Goal: Task Accomplishment & Management: Manage account settings

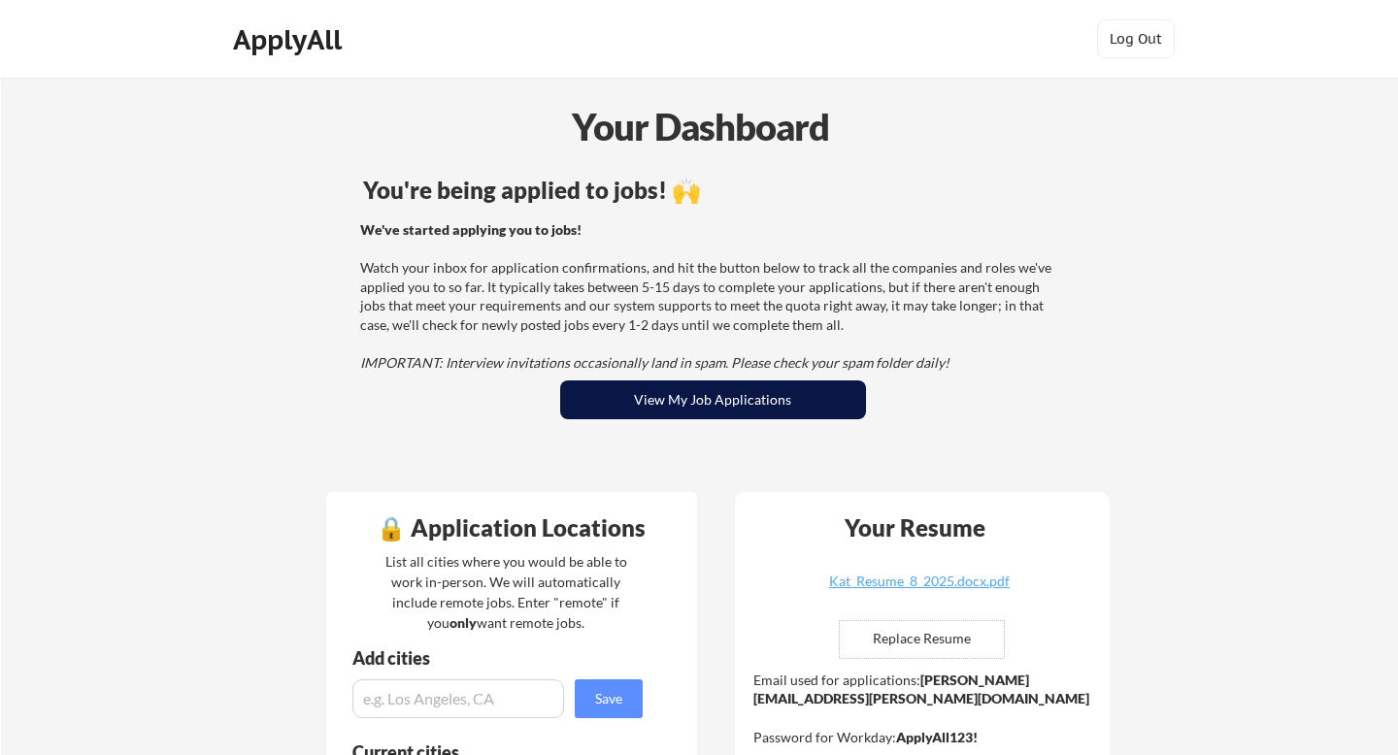
scroll to position [6, 0]
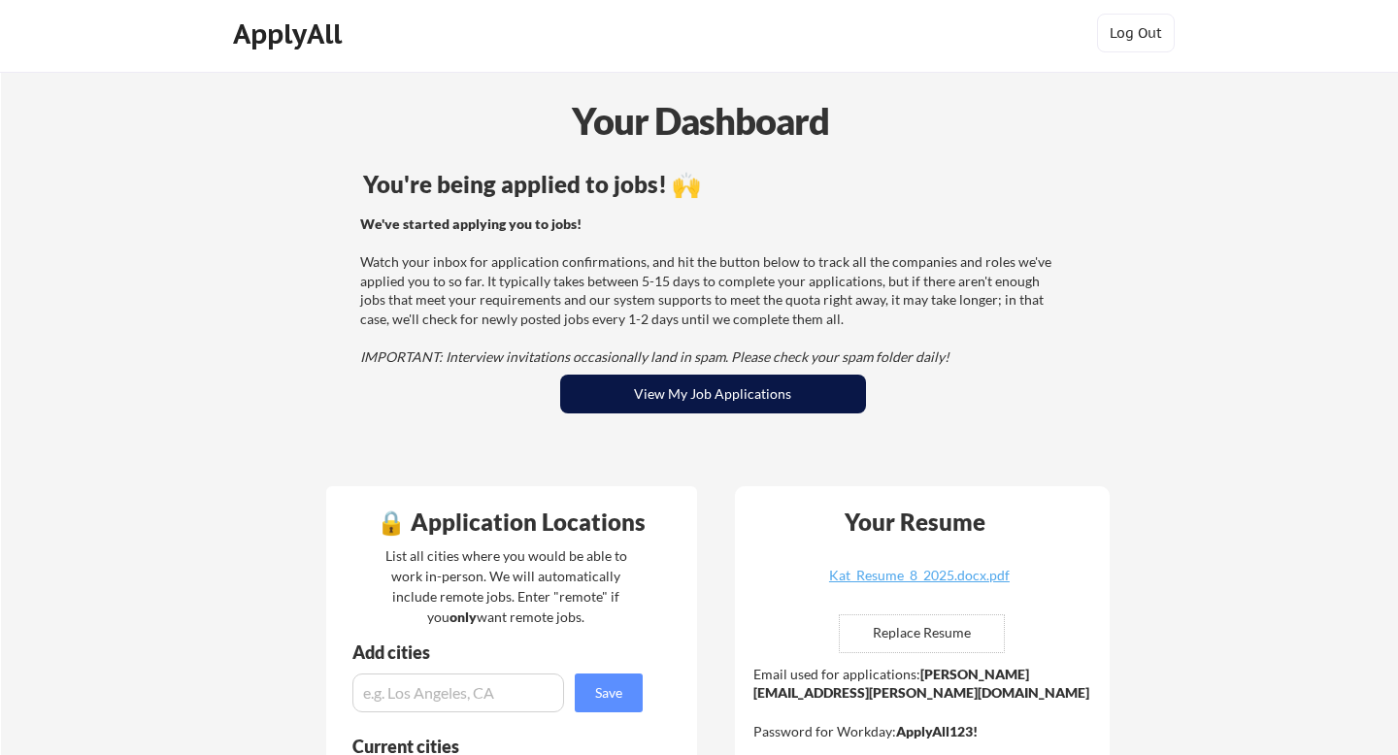
click at [701, 387] on button "View My Job Applications" at bounding box center [713, 394] width 306 height 39
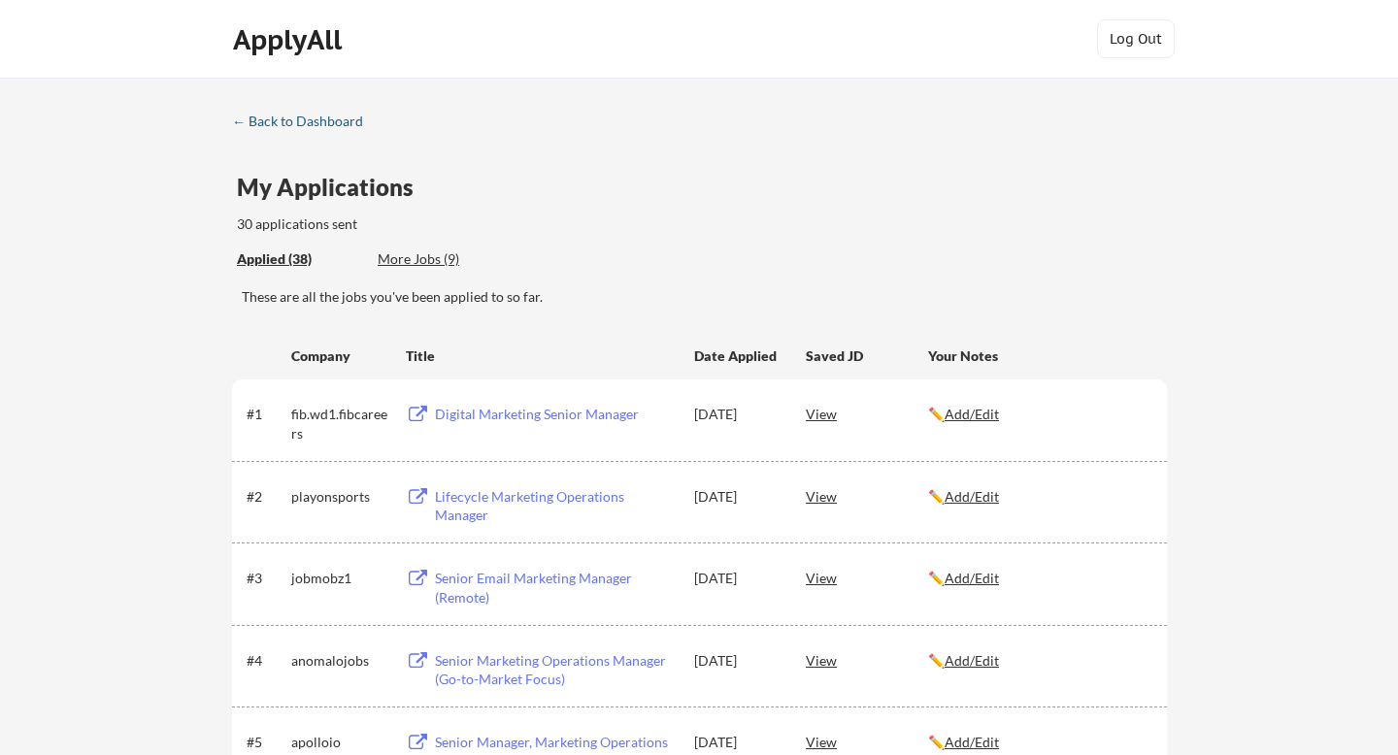
click at [332, 121] on div "← Back to Dashboard" at bounding box center [305, 122] width 146 height 14
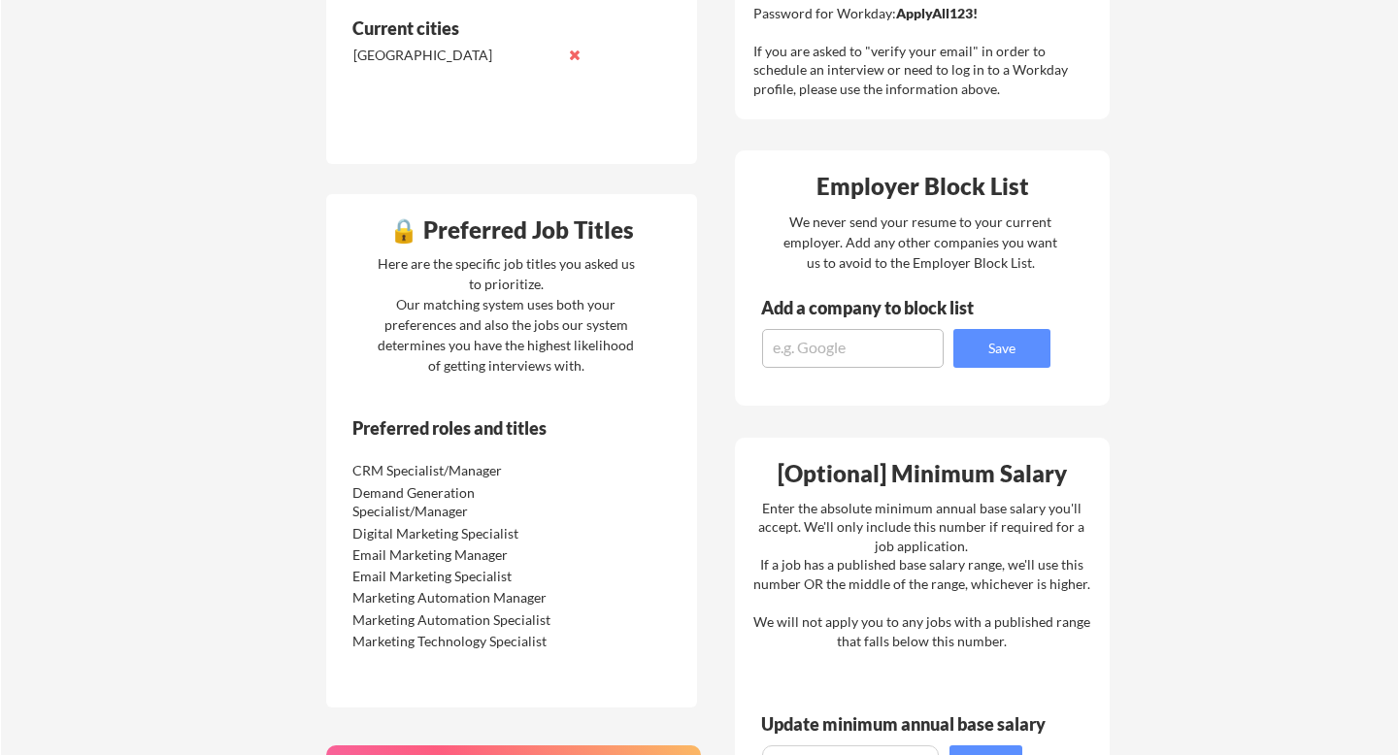
scroll to position [745, 0]
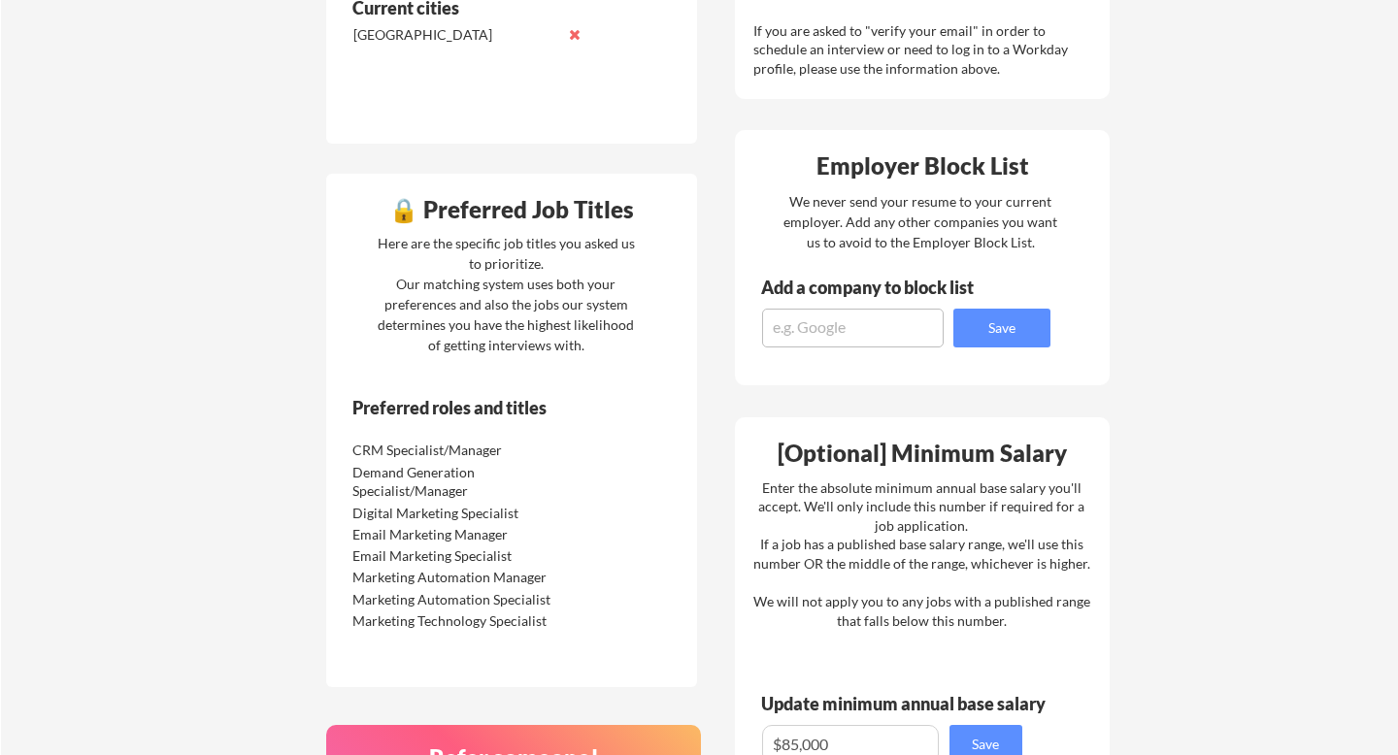
click at [406, 214] on div "🔒 Preferred Job Titles" at bounding box center [511, 209] width 361 height 23
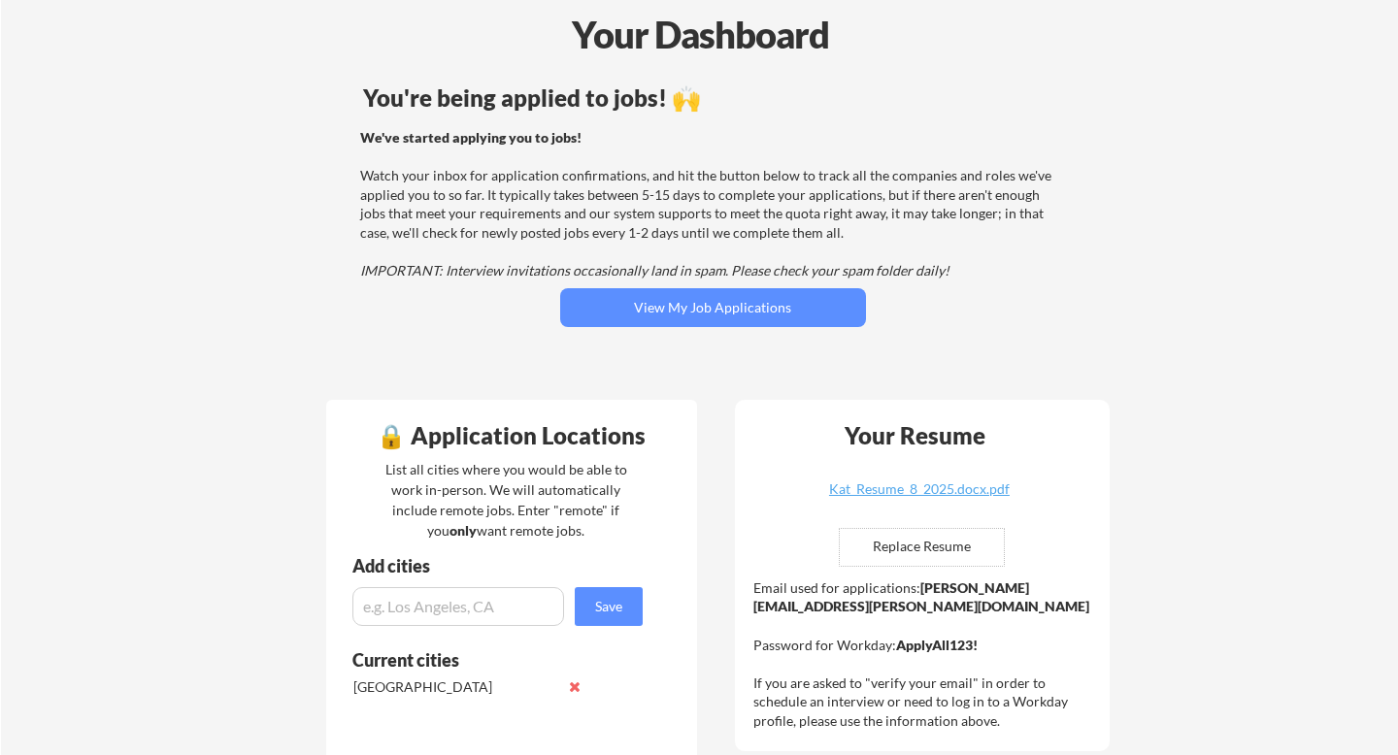
scroll to position [11, 0]
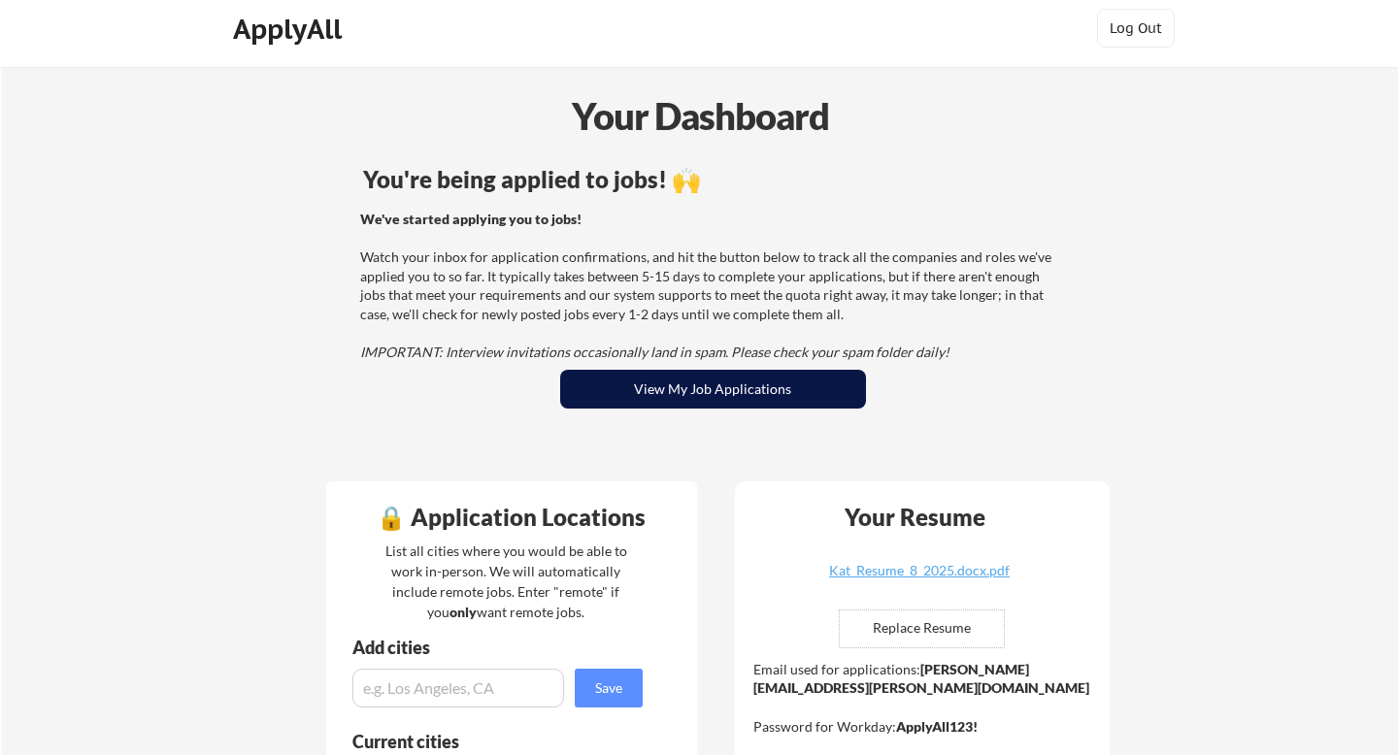
click at [790, 397] on button "View My Job Applications" at bounding box center [713, 389] width 306 height 39
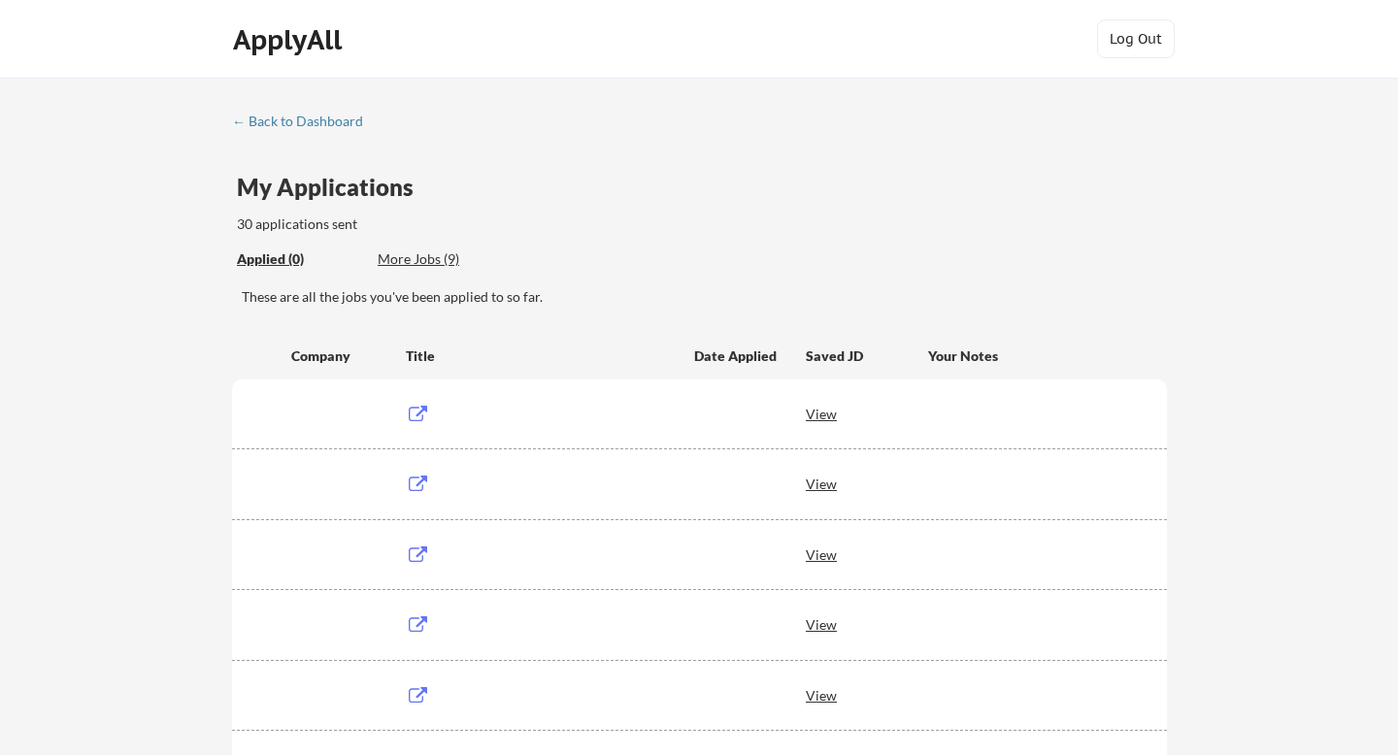
scroll to position [265, 0]
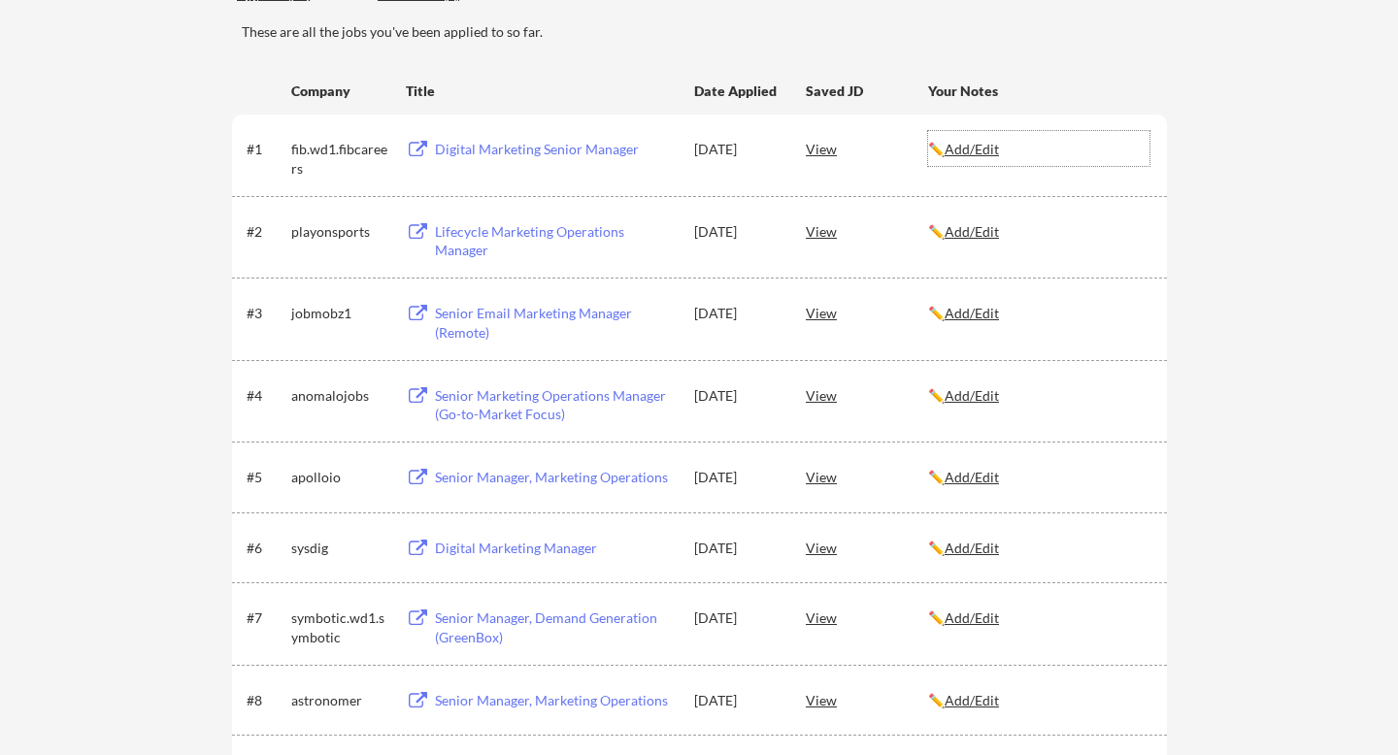
click at [961, 148] on u "Add/Edit" at bounding box center [972, 149] width 54 height 17
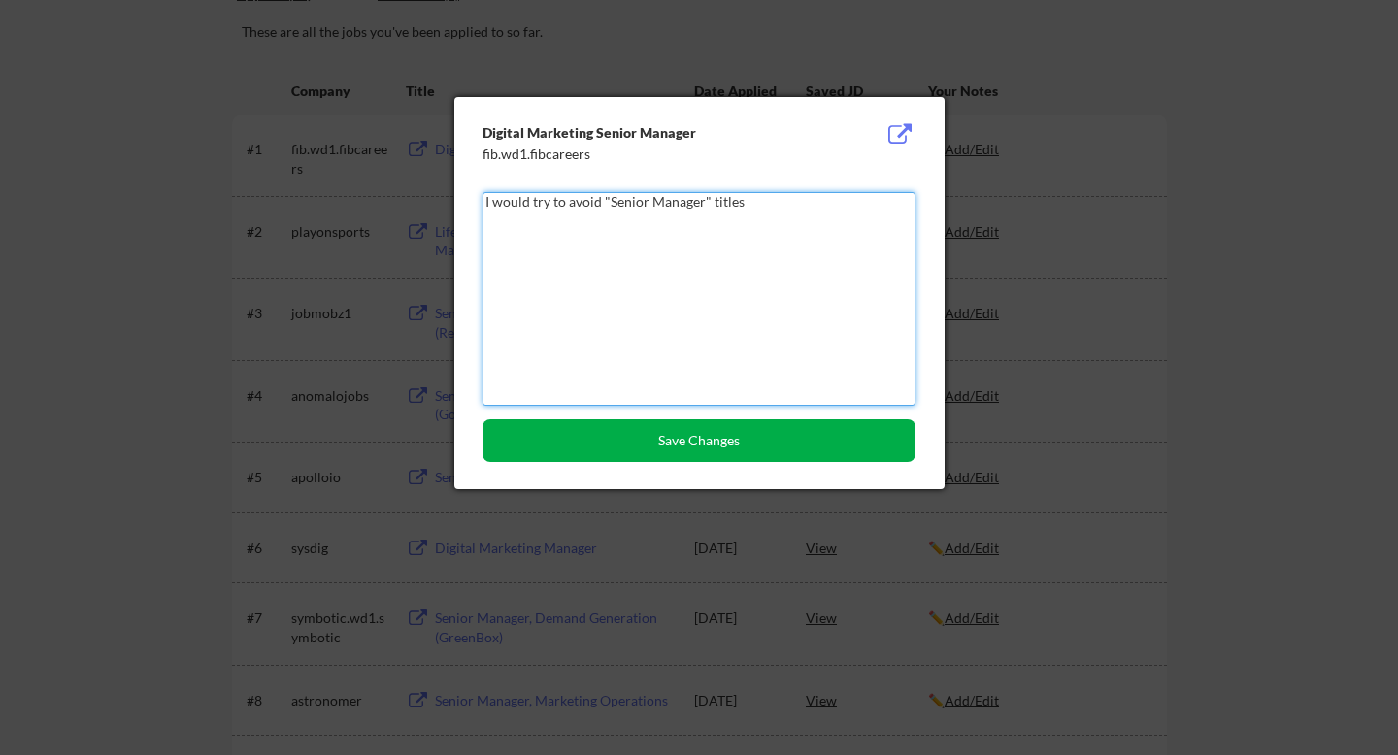
type textarea "I would try to avoid "Senior Manager" titles"
click at [683, 447] on button "Save Changes" at bounding box center [699, 440] width 433 height 43
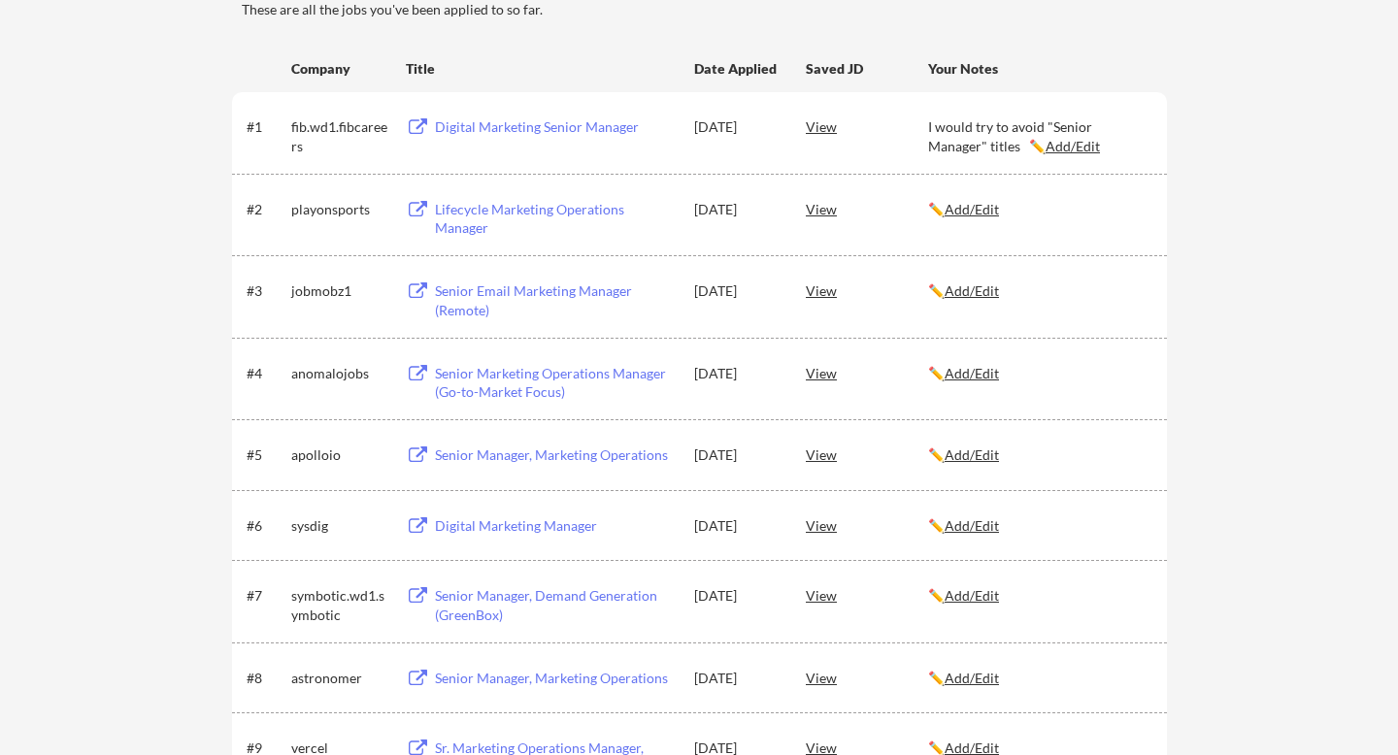
scroll to position [0, 0]
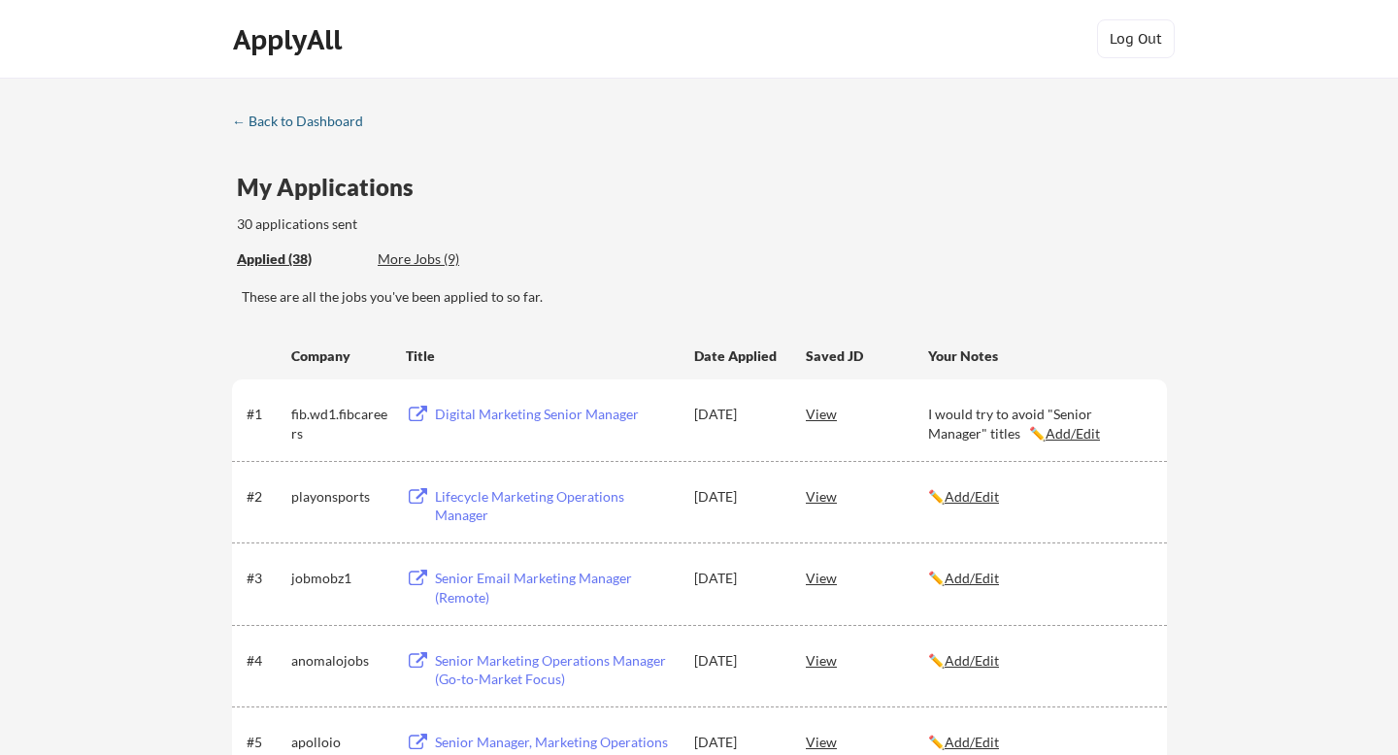
click at [328, 126] on div "← Back to Dashboard" at bounding box center [305, 122] width 146 height 14
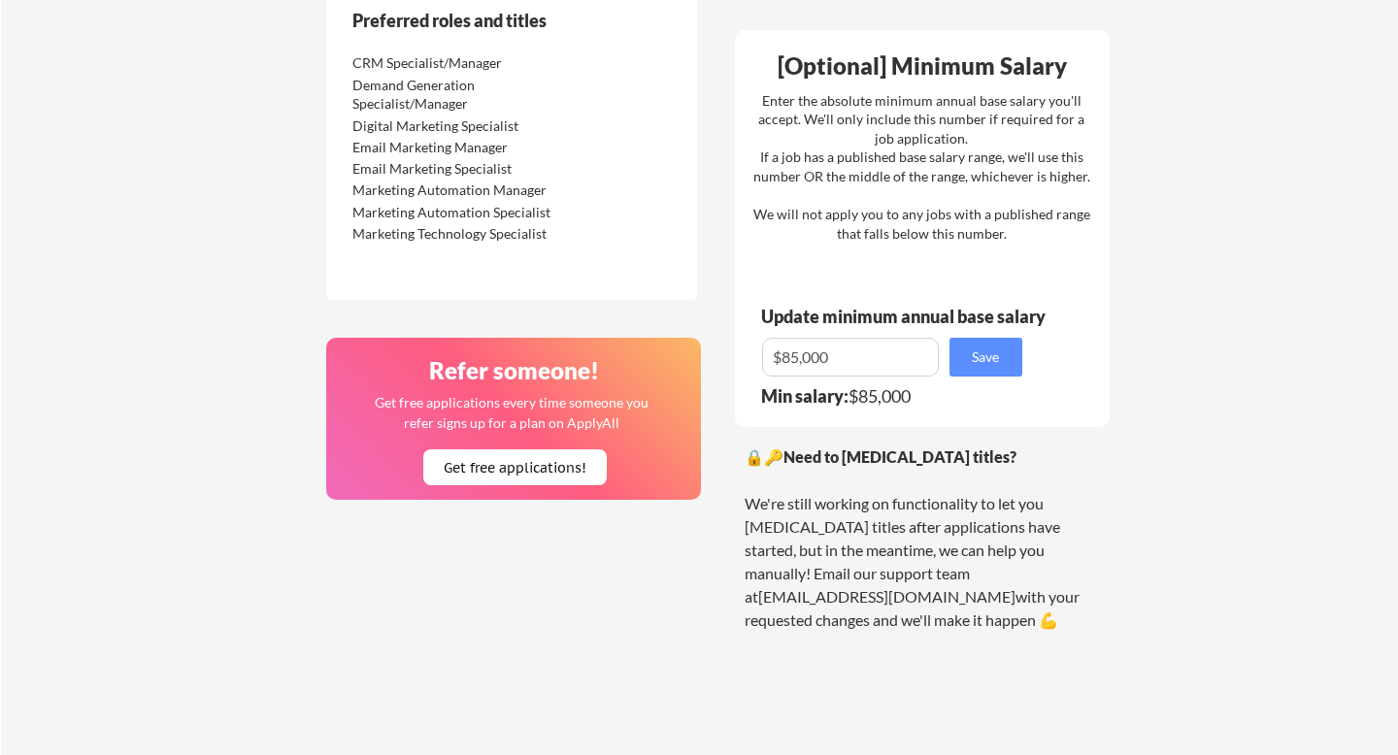
scroll to position [1131, 0]
click at [933, 588] on link "[EMAIL_ADDRESS][DOMAIN_NAME]" at bounding box center [886, 597] width 257 height 18
